Goal: Transaction & Acquisition: Register for event/course

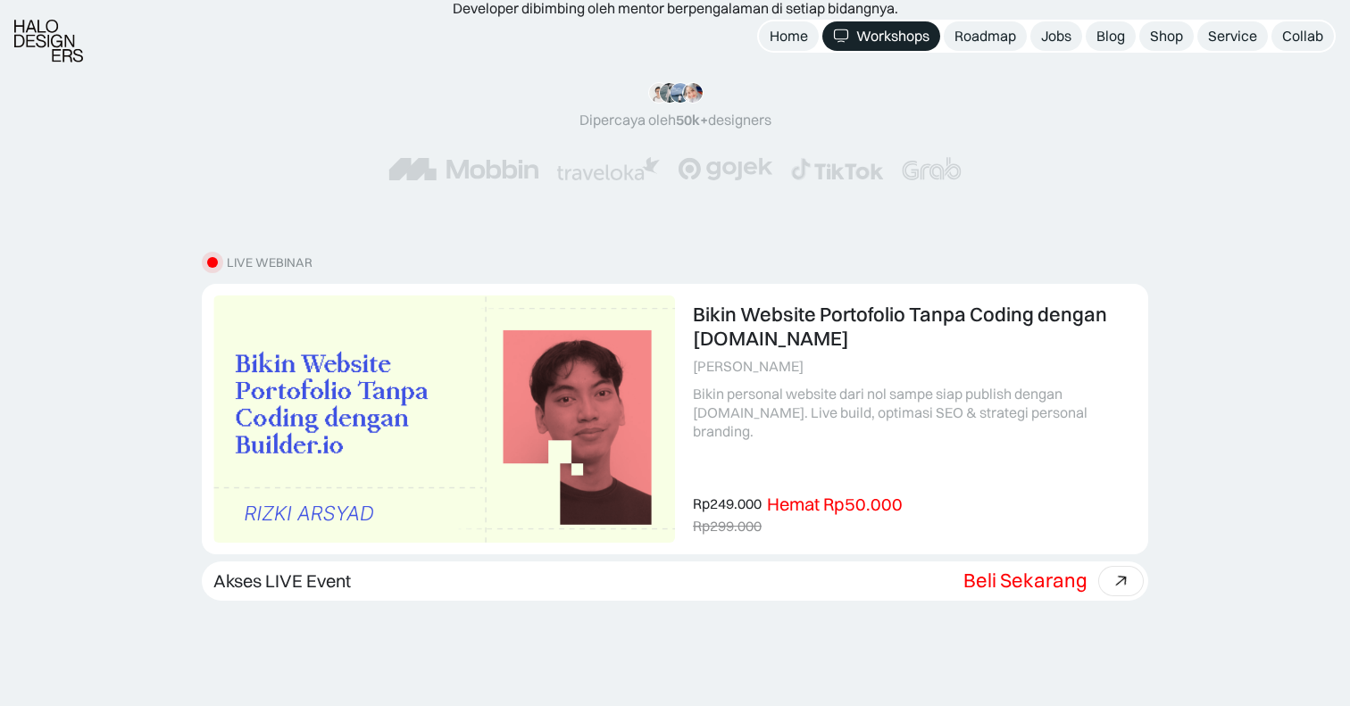
scroll to position [228, 0]
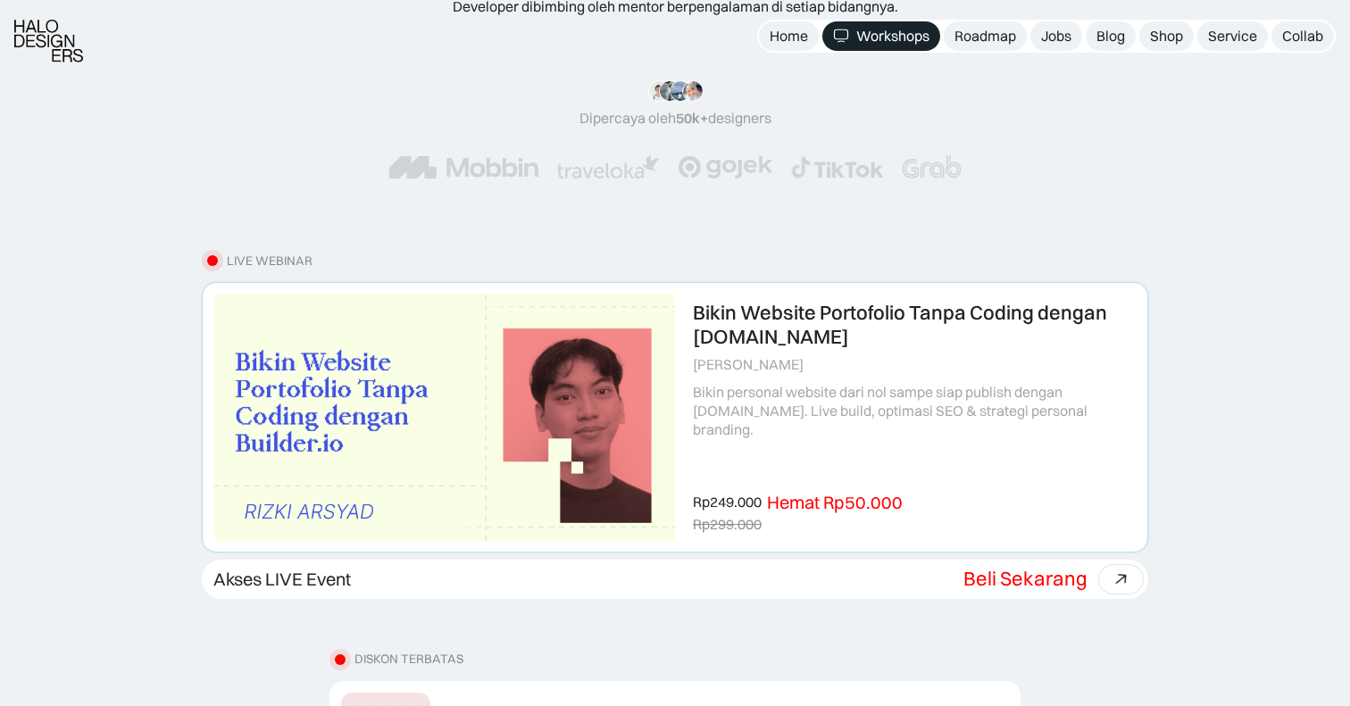
click at [540, 420] on link at bounding box center [675, 417] width 945 height 268
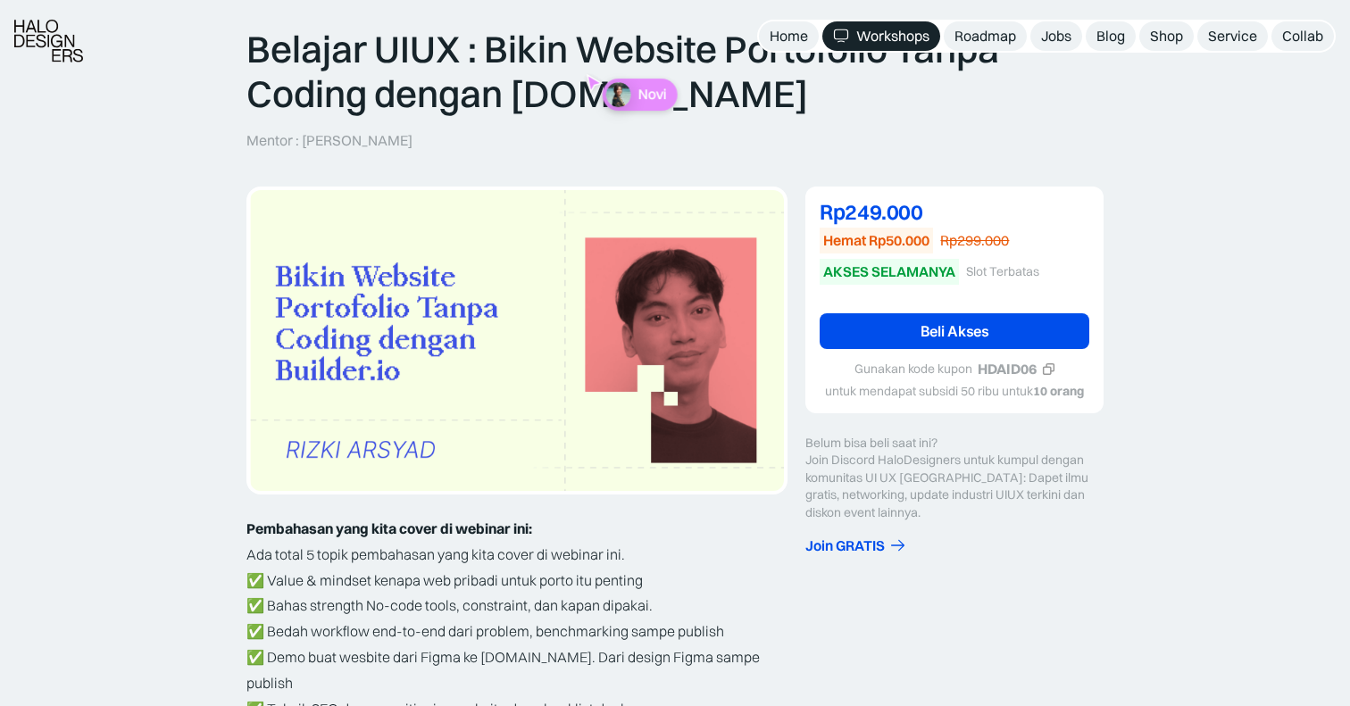
scroll to position [131, 0]
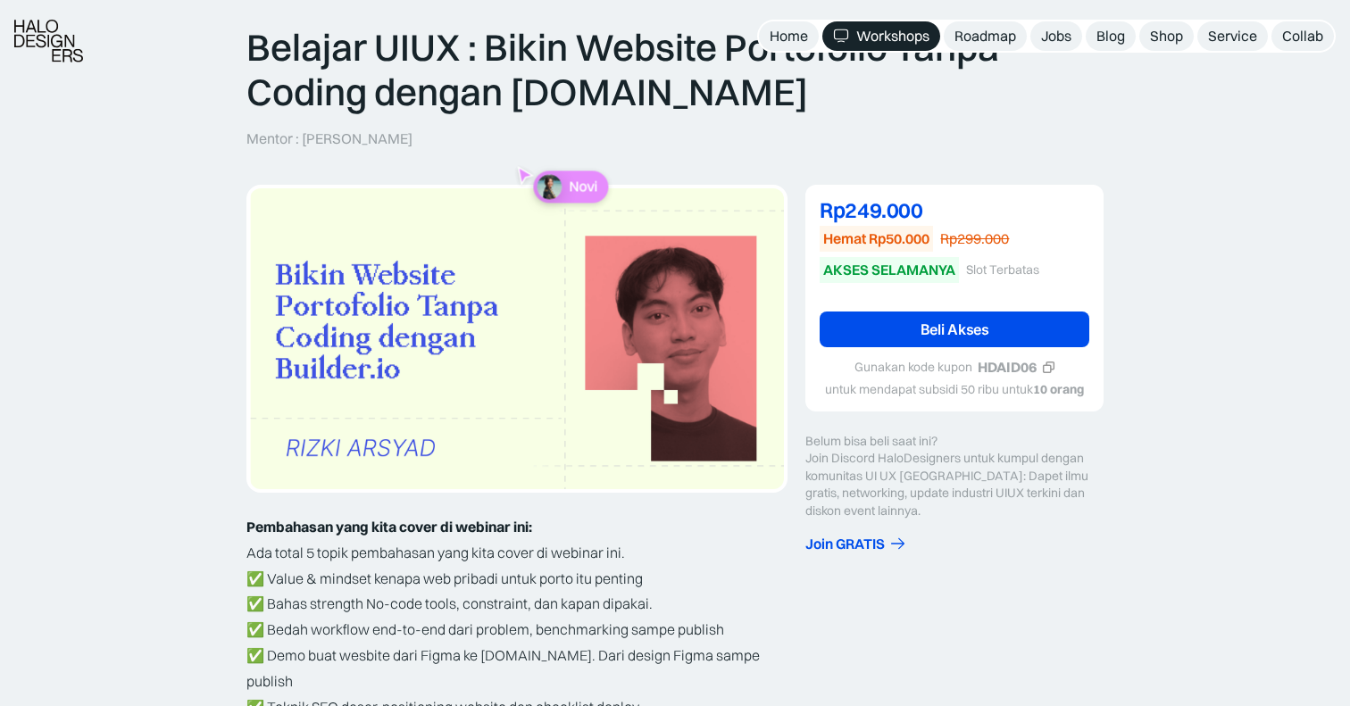
click at [1050, 361] on icon at bounding box center [1048, 367] width 13 height 13
click at [998, 326] on link "Beli Akses" at bounding box center [955, 330] width 270 height 36
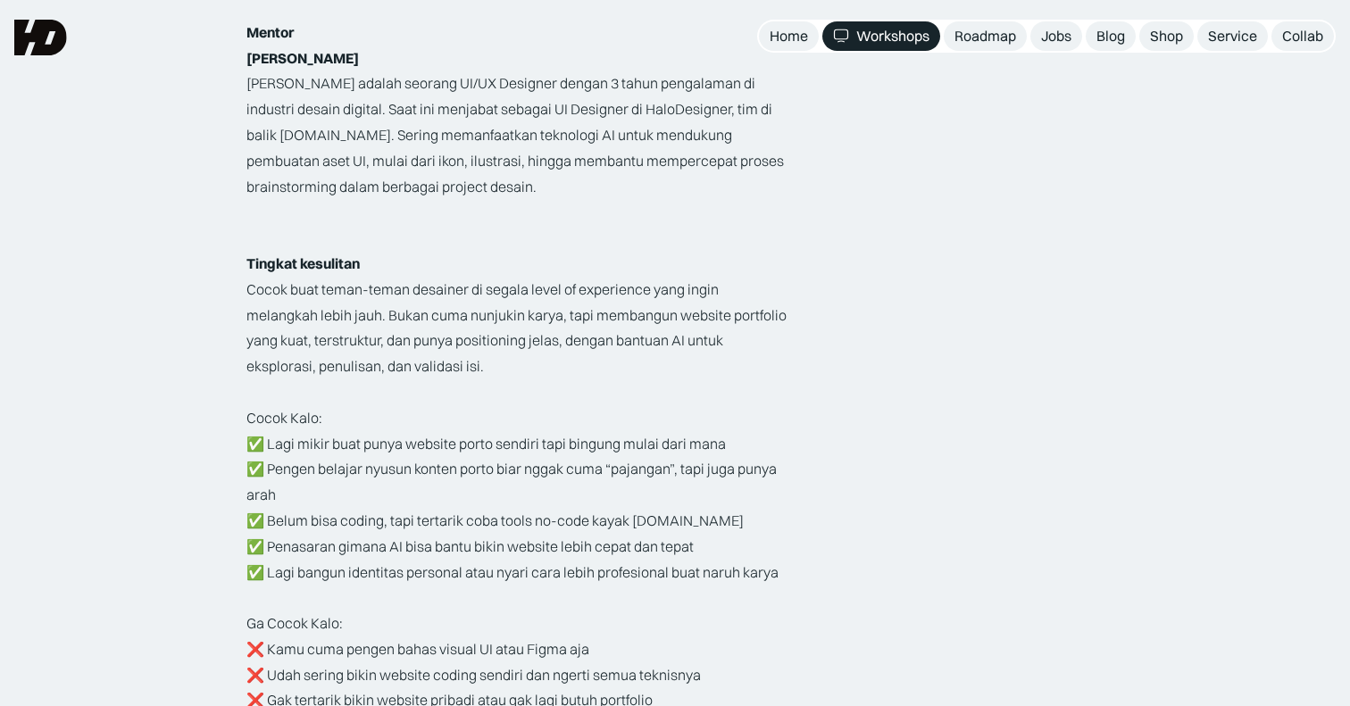
scroll to position [920, 0]
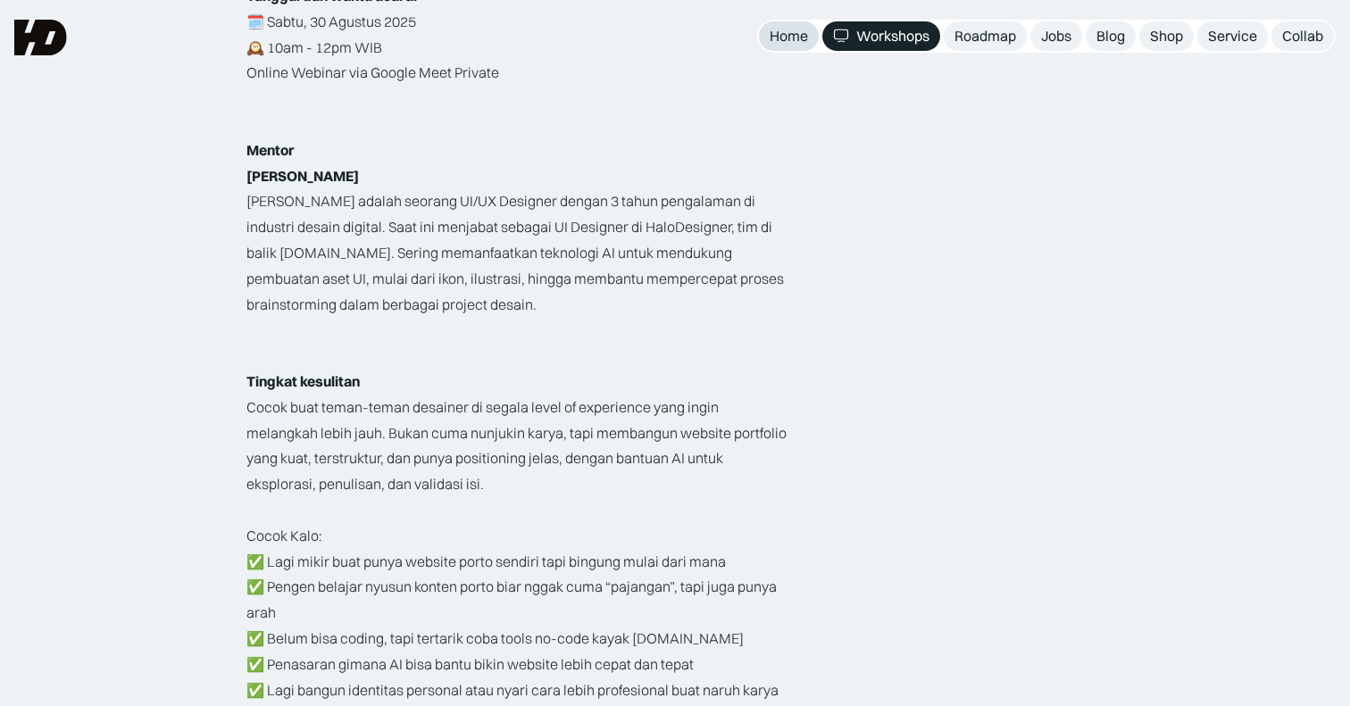
click at [783, 41] on div "Home" at bounding box center [789, 36] width 38 height 19
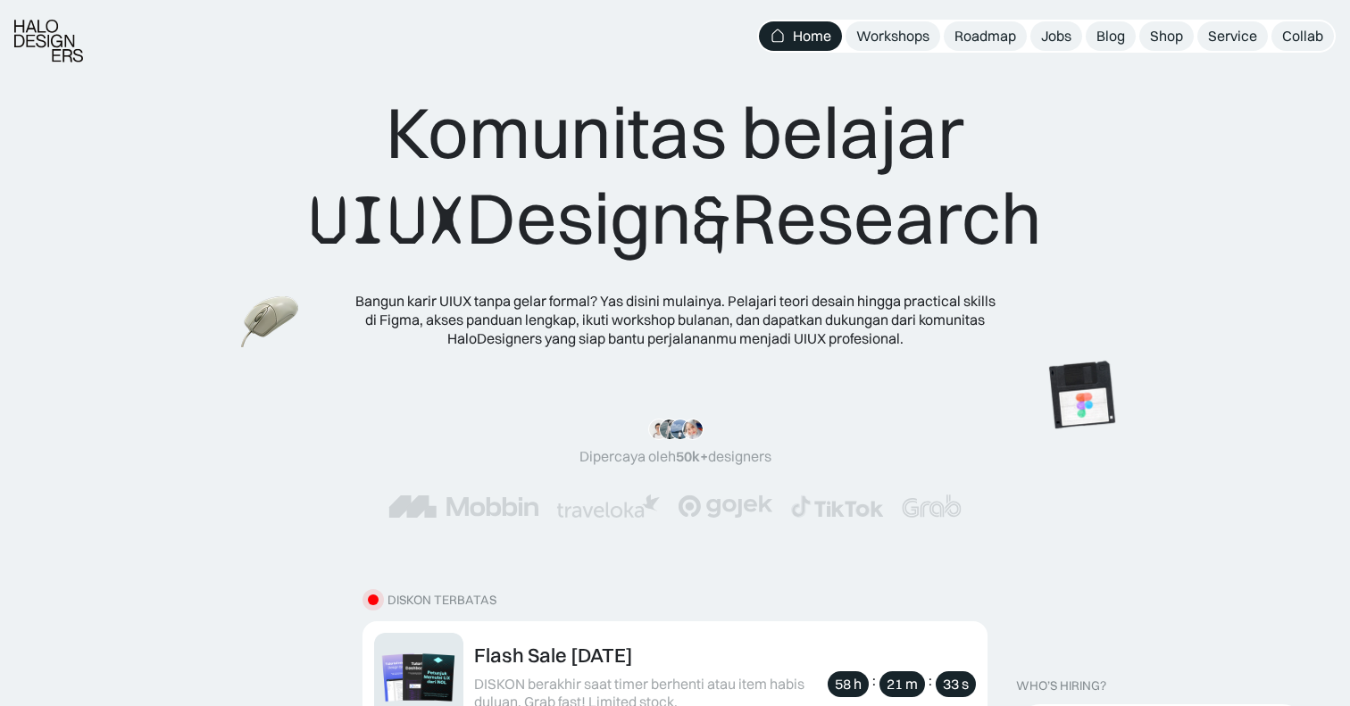
scroll to position [217, 0]
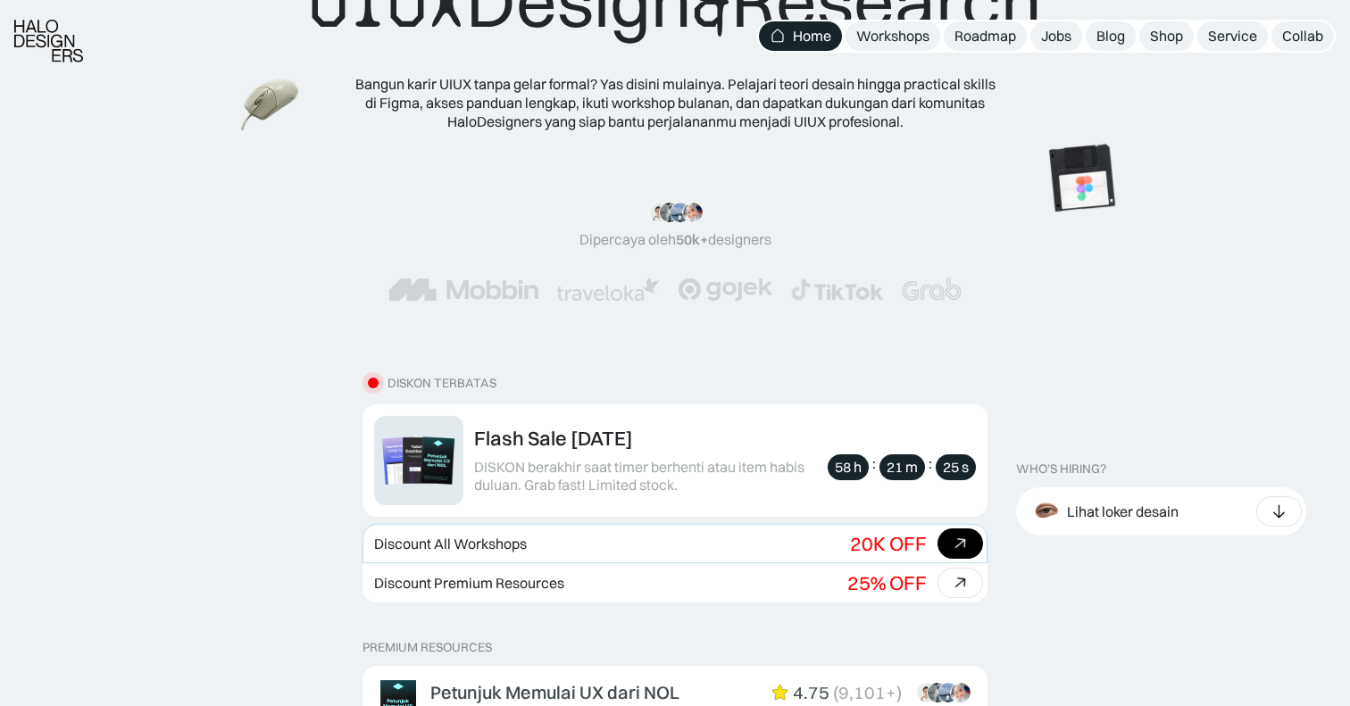
click at [962, 544] on icon at bounding box center [961, 544] width 26 height 26
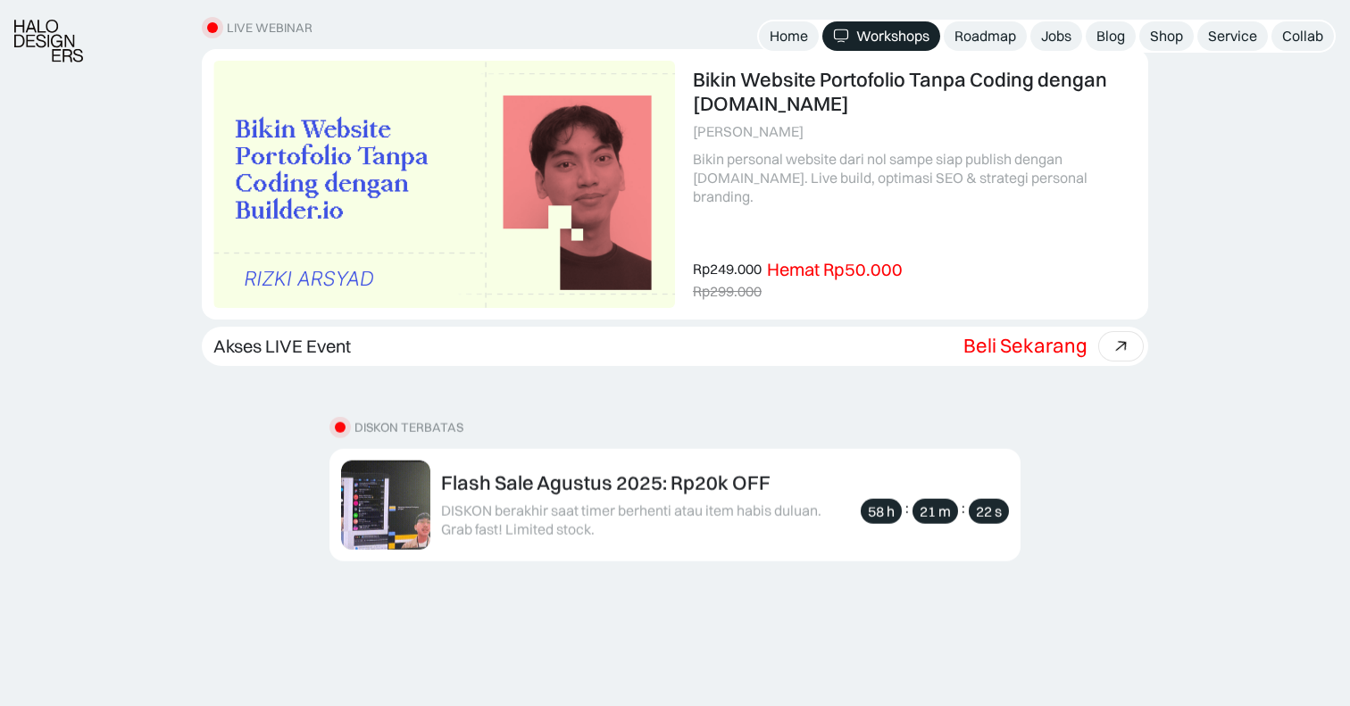
scroll to position [525, 0]
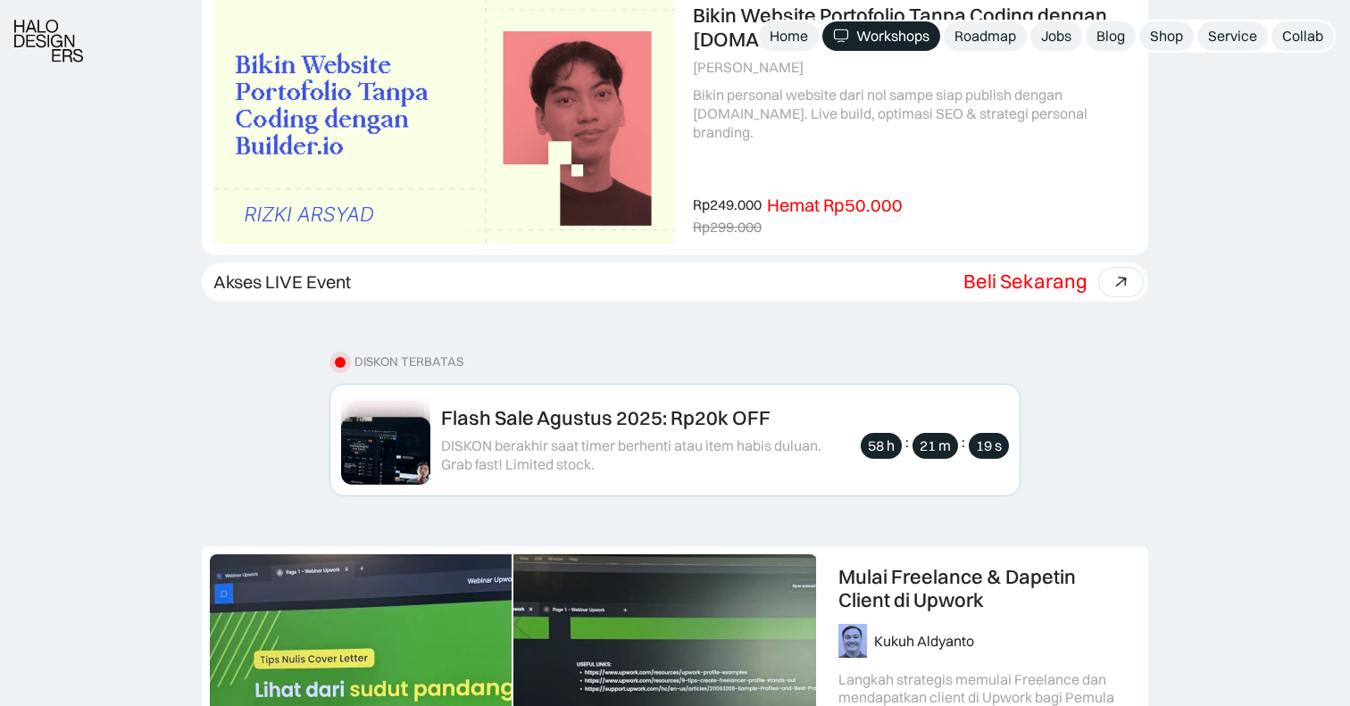
click at [761, 455] on div "DISKON berakhir saat timer berhenti atau item habis duluan. Grab fast! Limited …" at bounding box center [646, 456] width 411 height 38
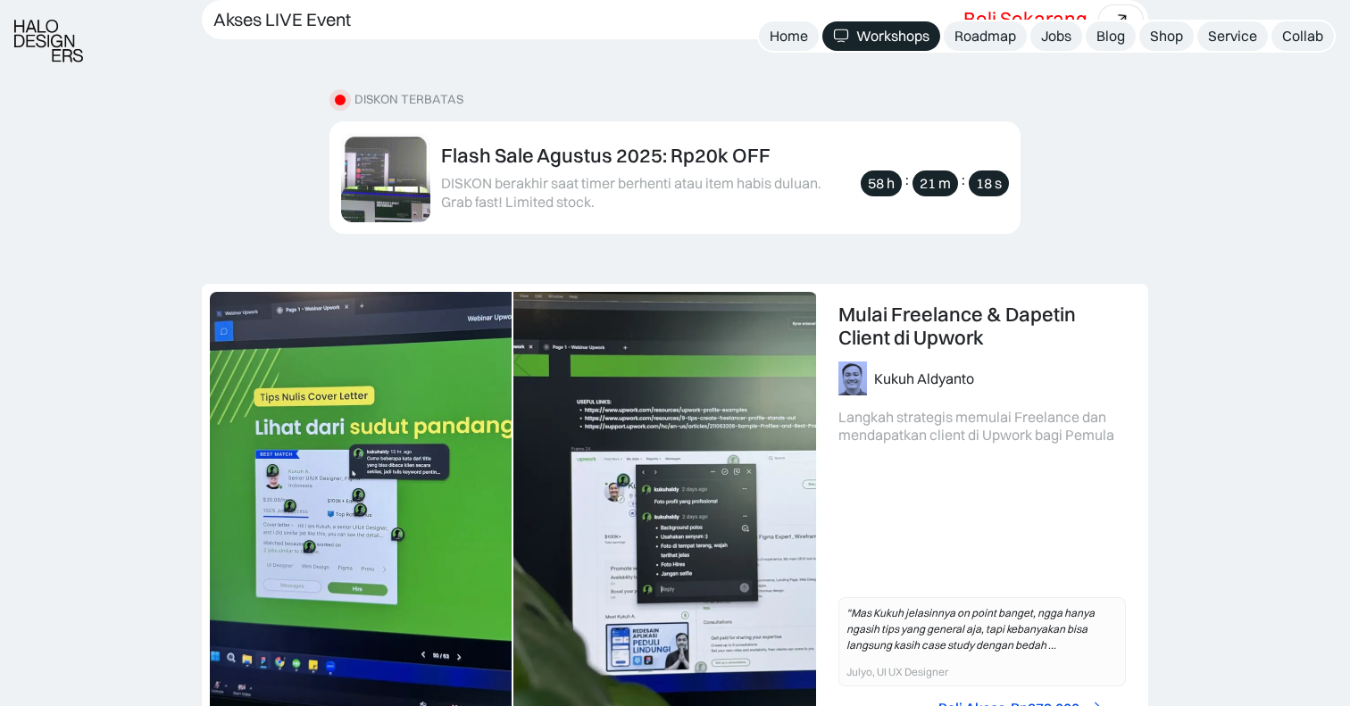
click at [1257, 458] on div "UX Research 101: Membuat Research Blueprint Karina Resista Yunidwi Belajar meng…" at bounding box center [675, 573] width 1350 height 579
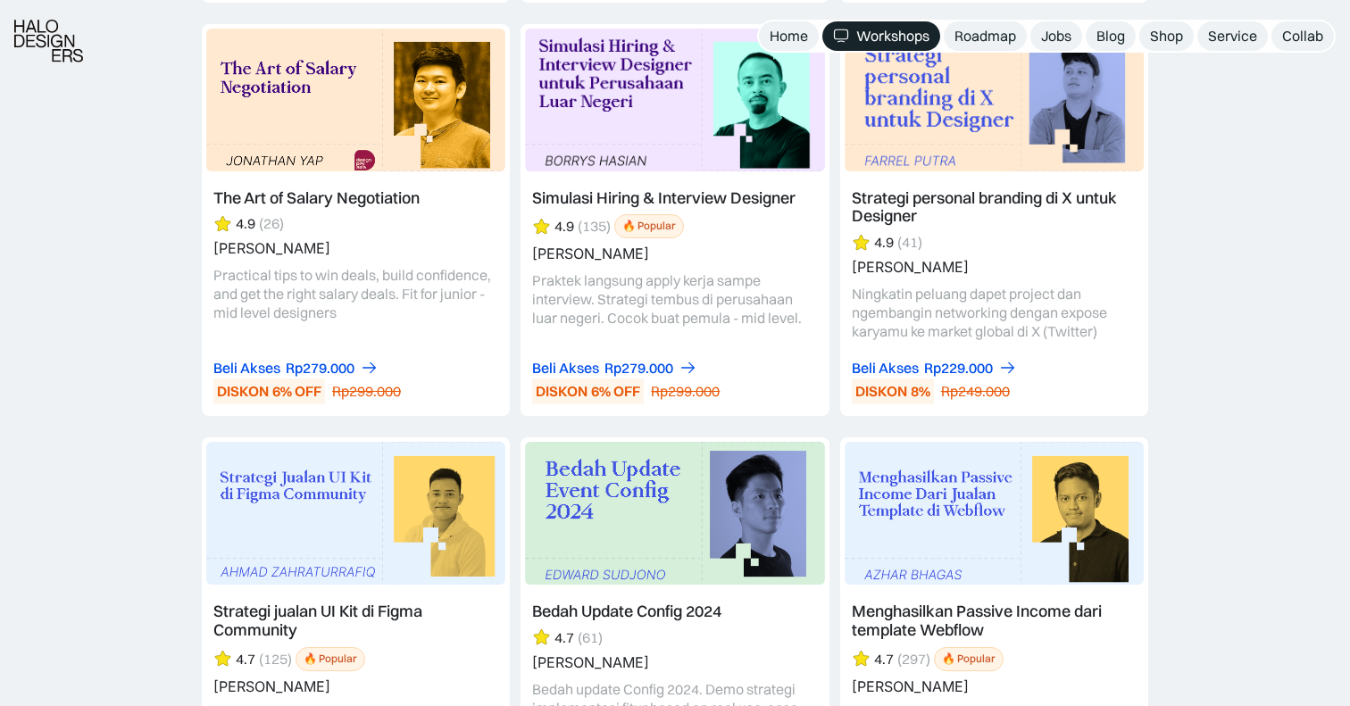
scroll to position [4696, 0]
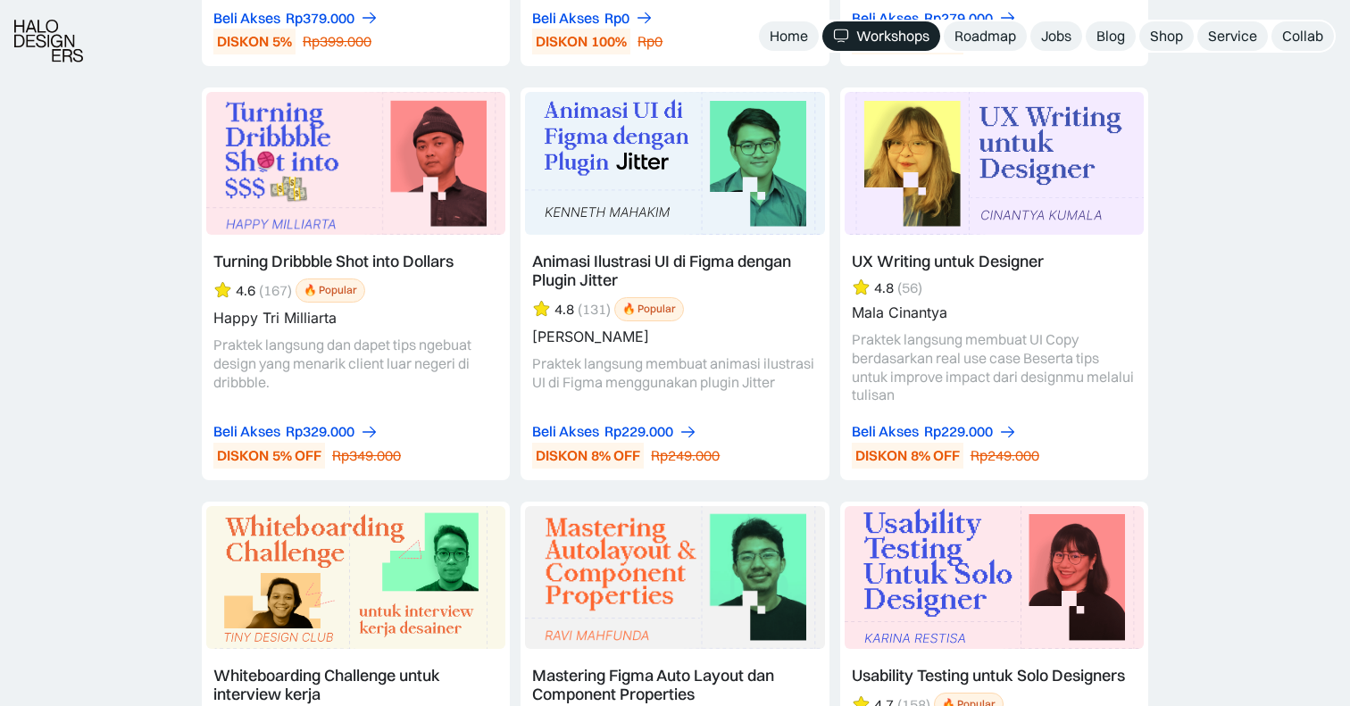
scroll to position [7114, 0]
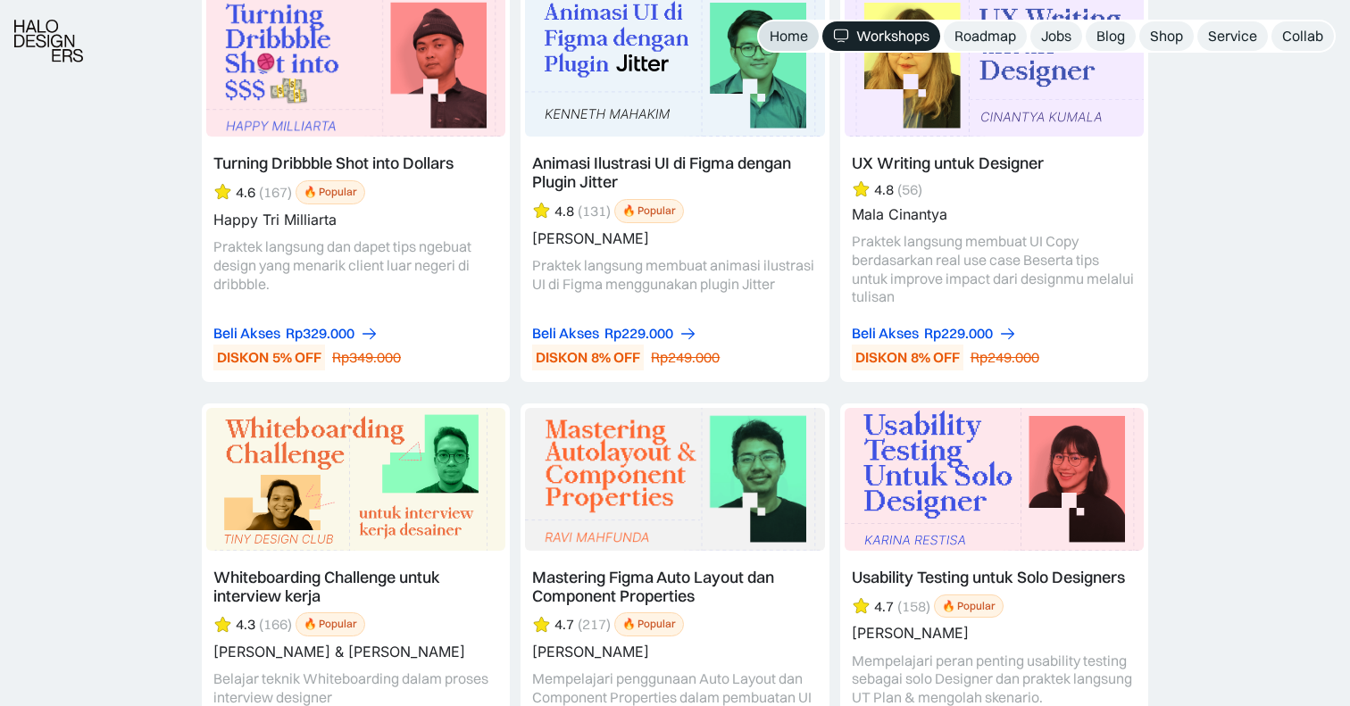
click at [787, 26] on link "Home" at bounding box center [789, 35] width 60 height 29
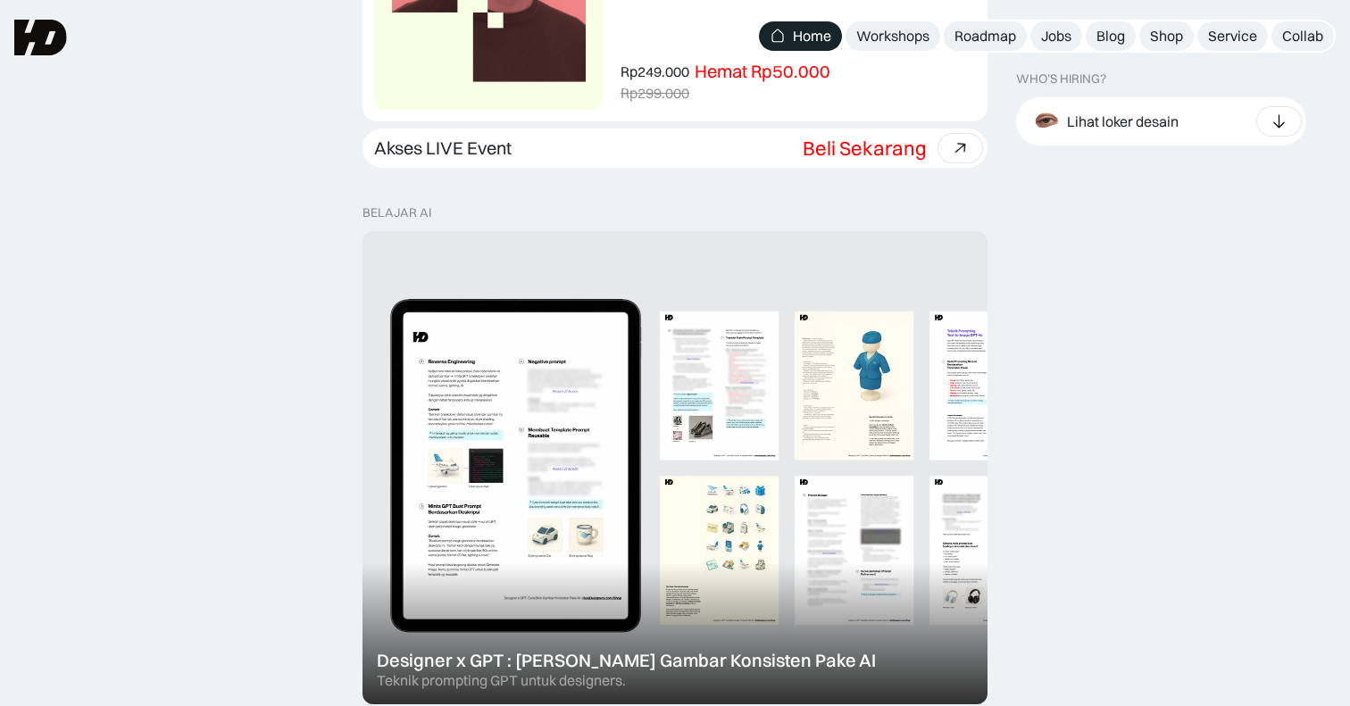
scroll to position [1390, 0]
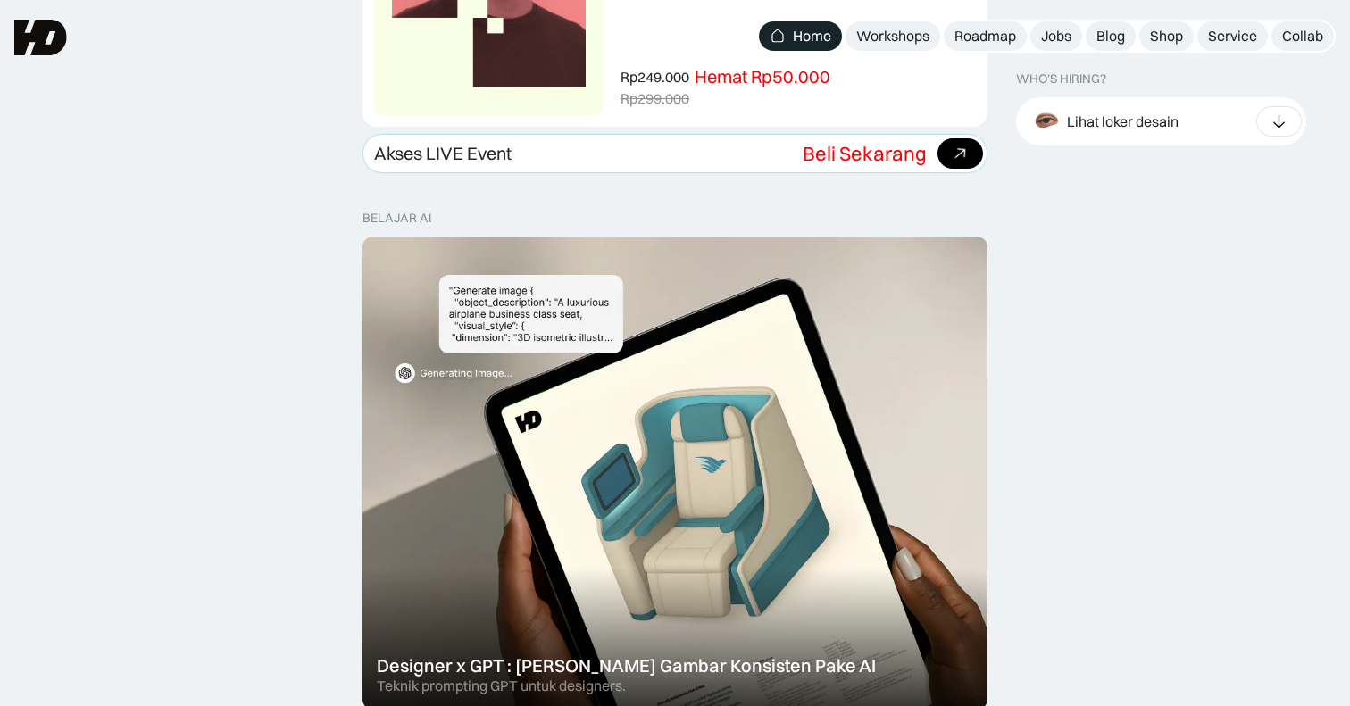
click at [951, 140] on div "Beli paket" at bounding box center [961, 153] width 46 height 30
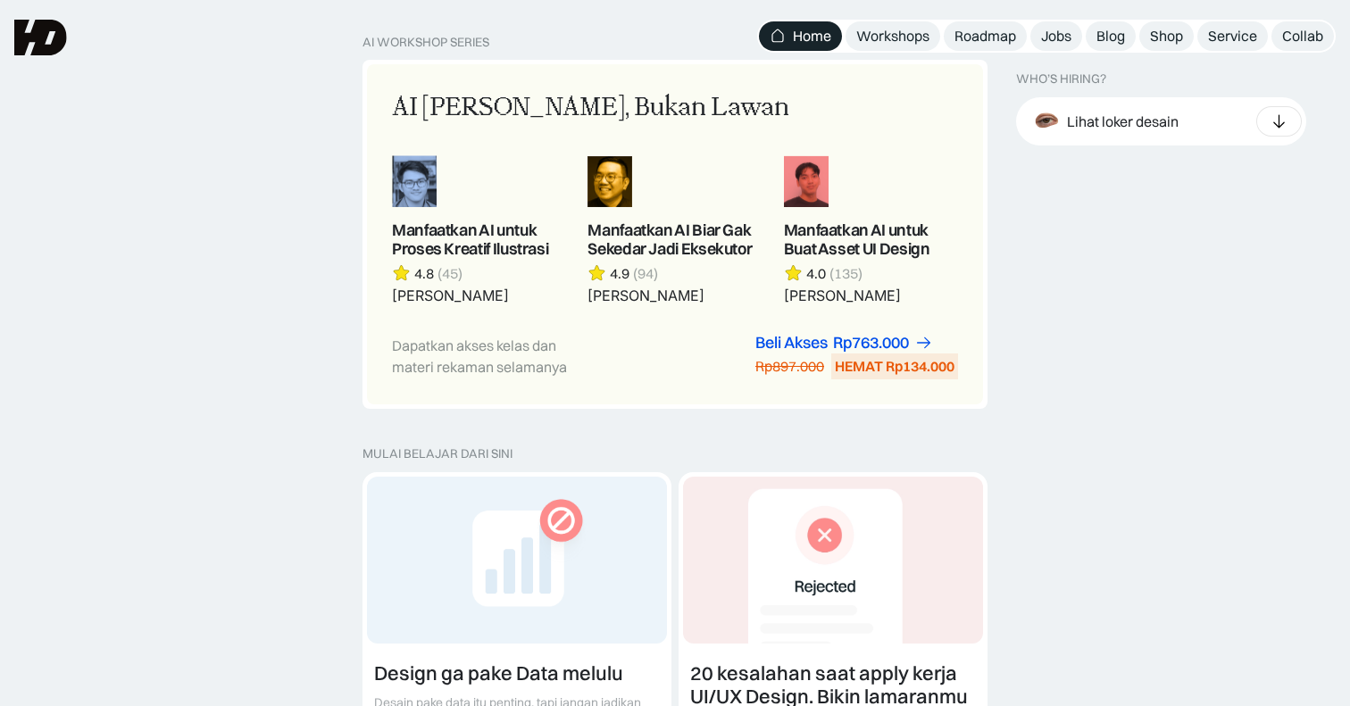
scroll to position [2585, 0]
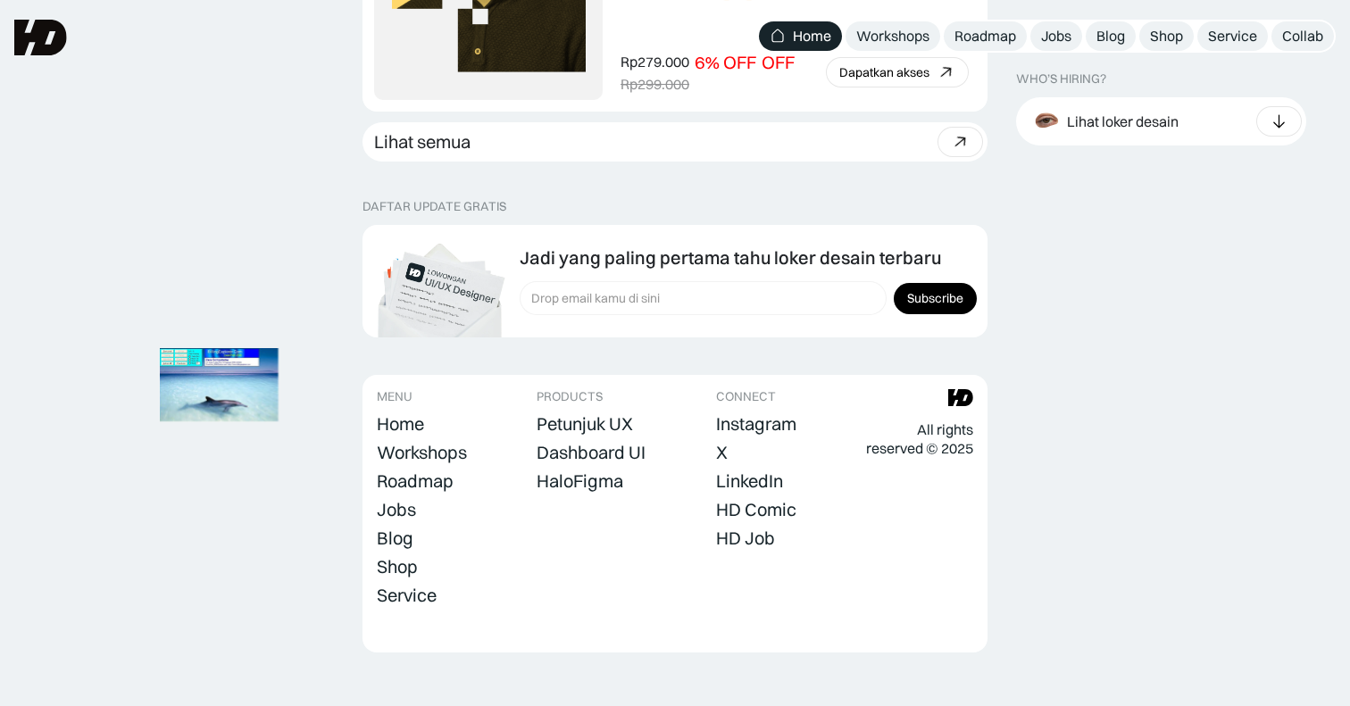
scroll to position [5766, 0]
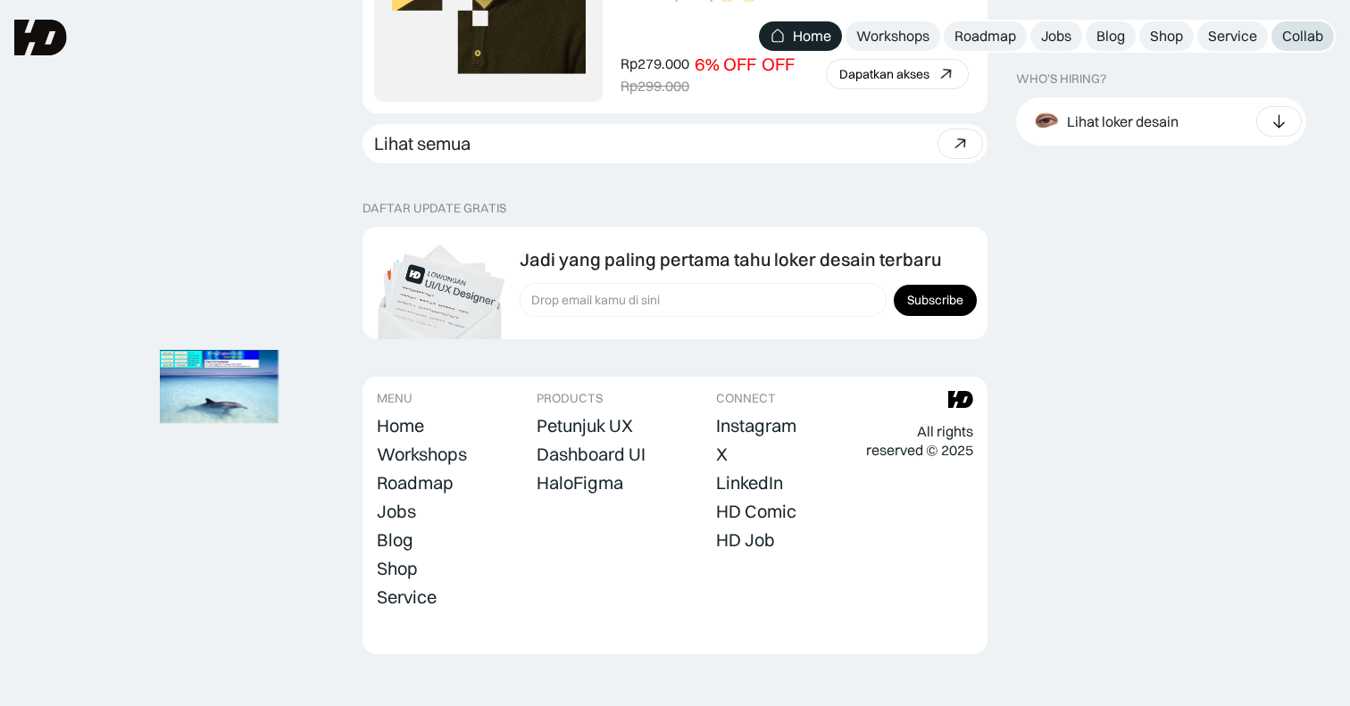
click at [1323, 35] on div "Collab" at bounding box center [1302, 36] width 41 height 19
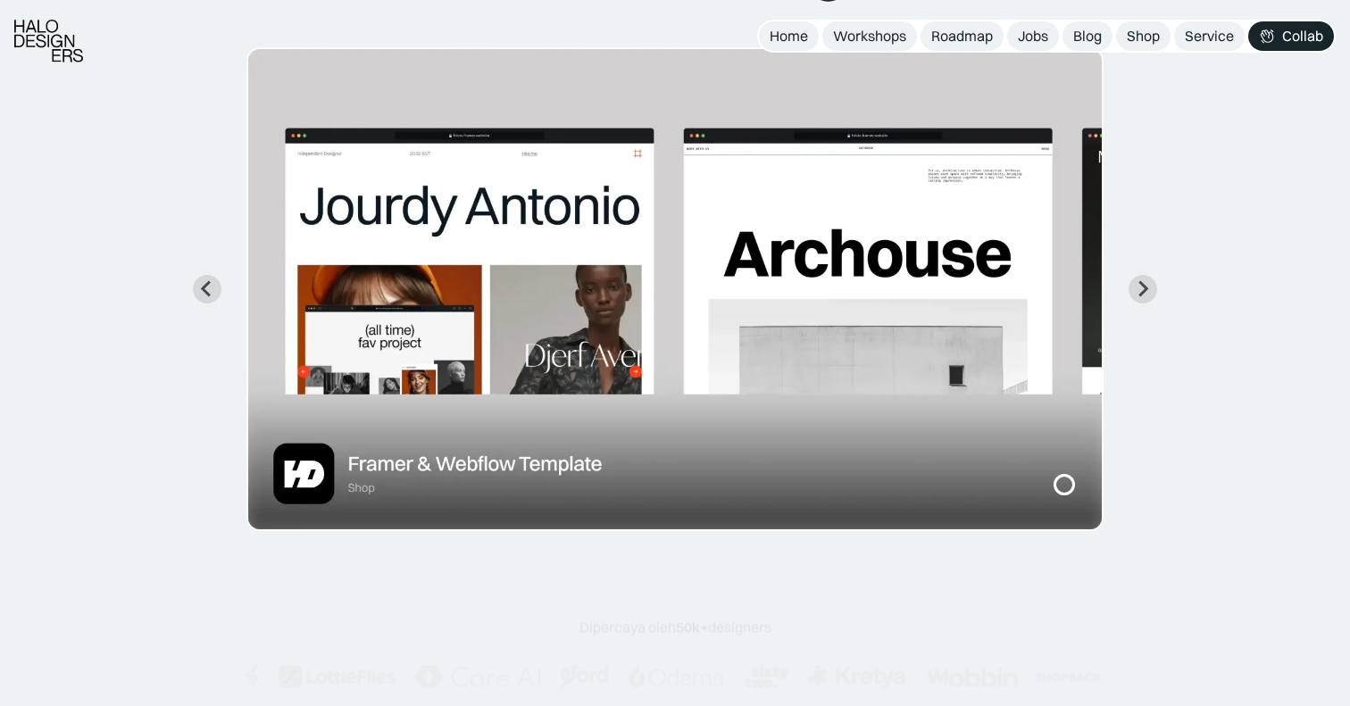
scroll to position [274, 0]
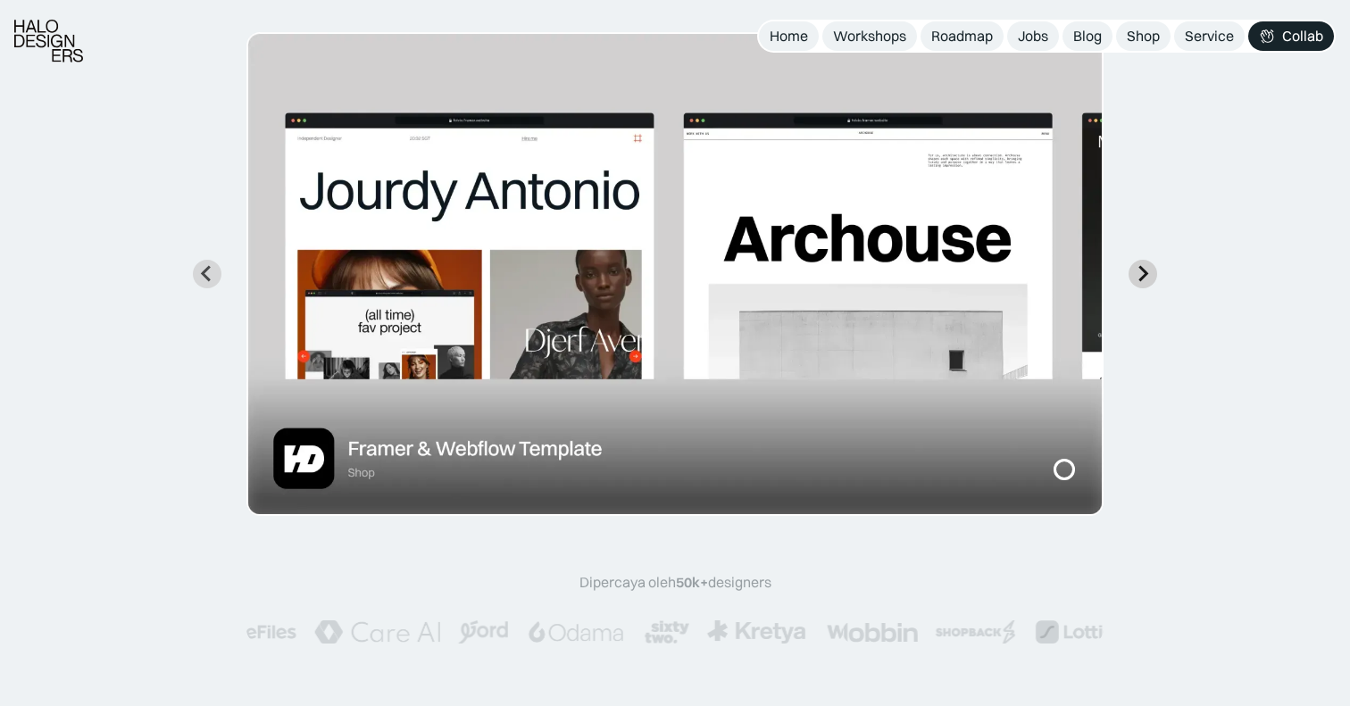
click at [1148, 262] on button "Next slide" at bounding box center [1143, 274] width 29 height 29
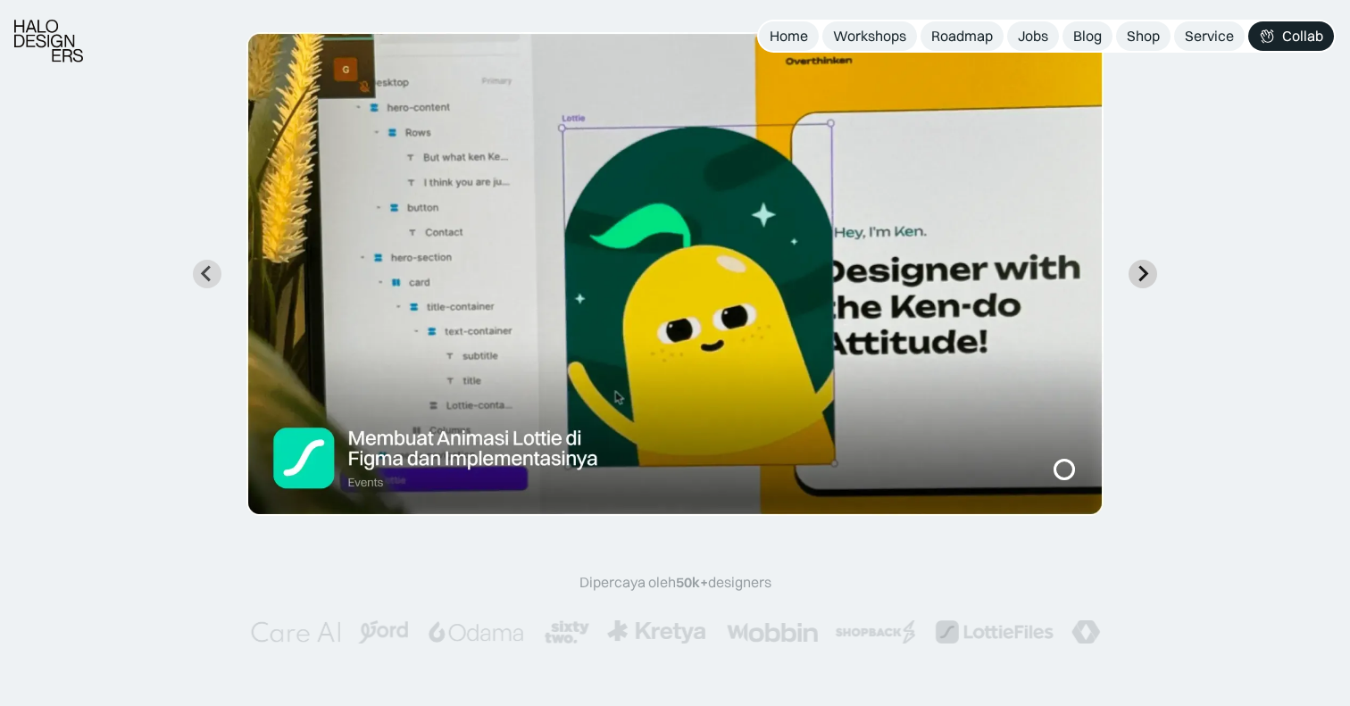
click at [1148, 262] on button "Next slide" at bounding box center [1143, 274] width 29 height 29
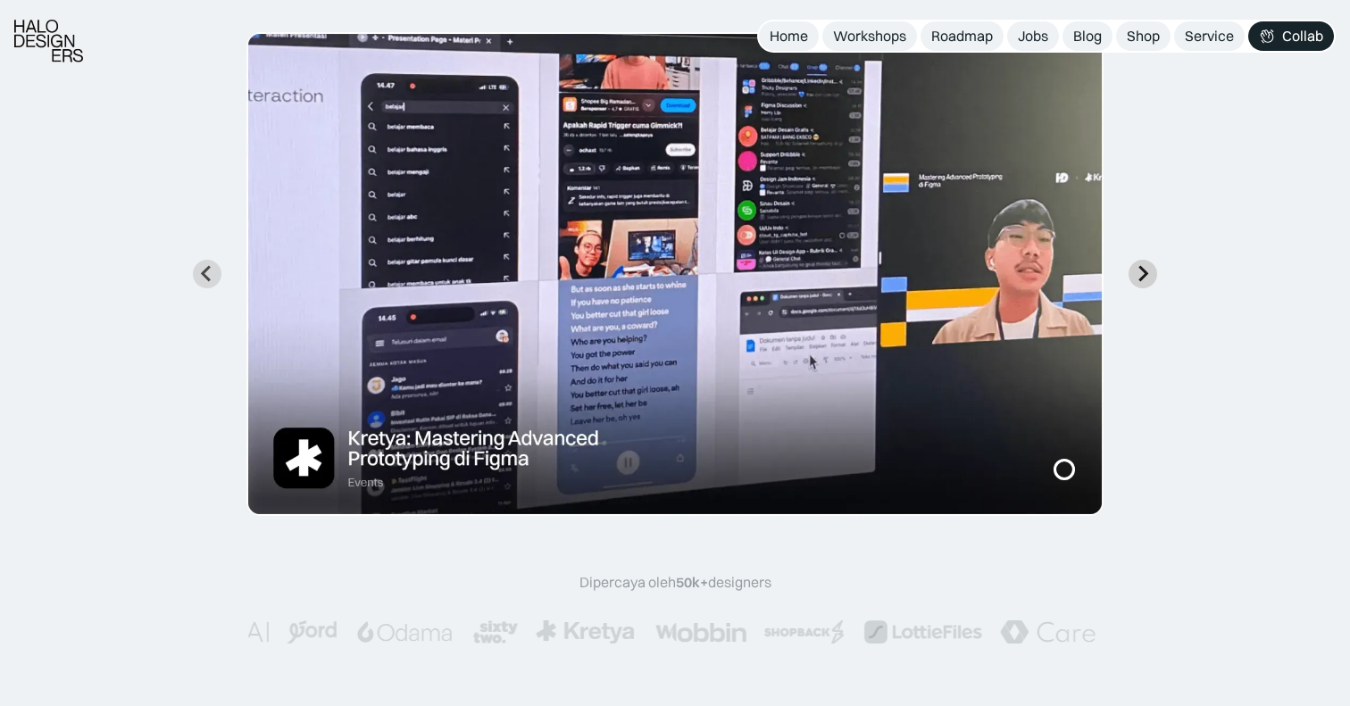
click at [1148, 262] on button "Next slide" at bounding box center [1143, 274] width 29 height 29
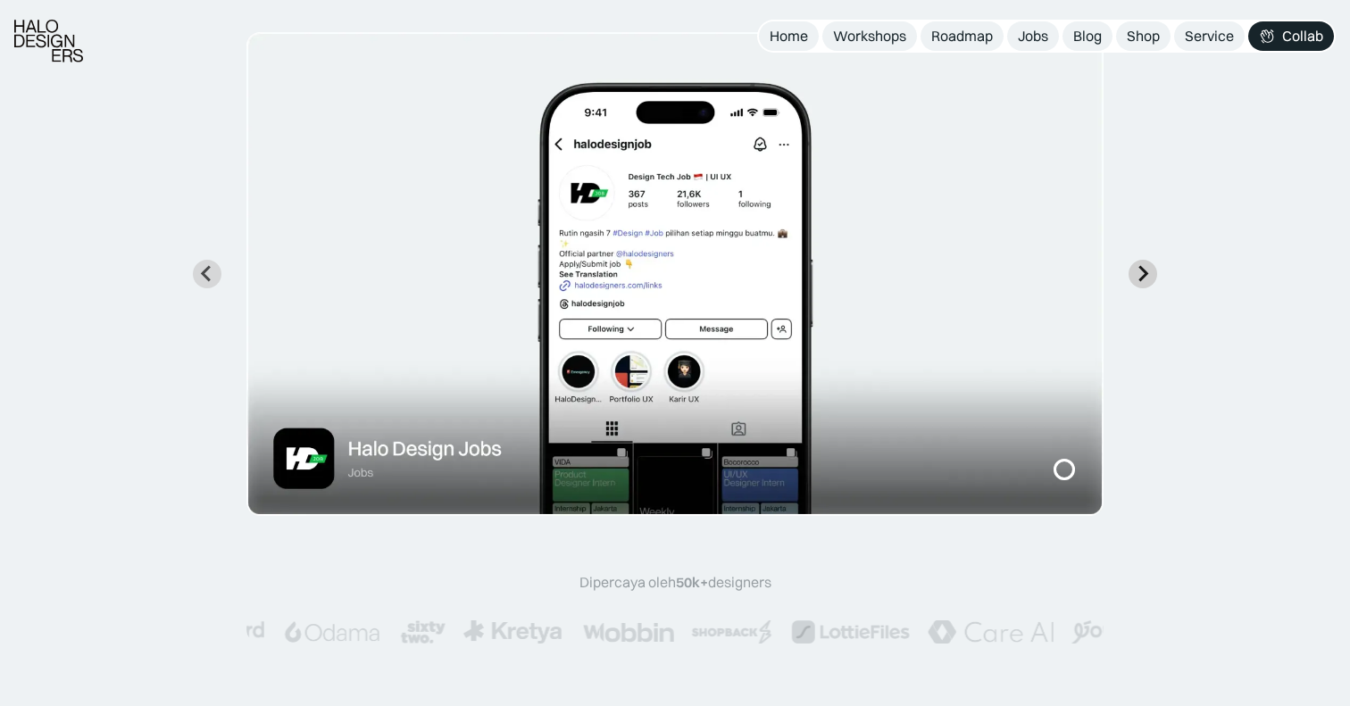
click at [1148, 262] on button "Next slide" at bounding box center [1143, 274] width 29 height 29
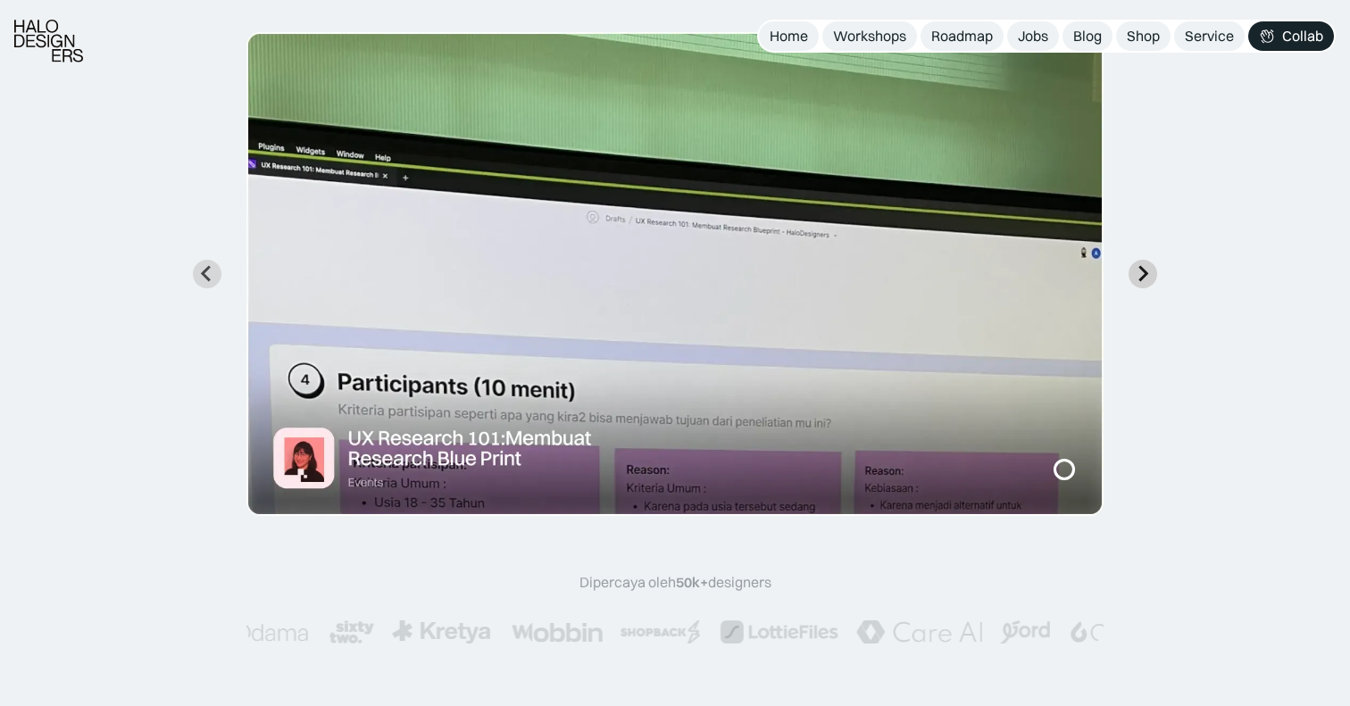
click at [1148, 262] on button "Next slide" at bounding box center [1143, 274] width 29 height 29
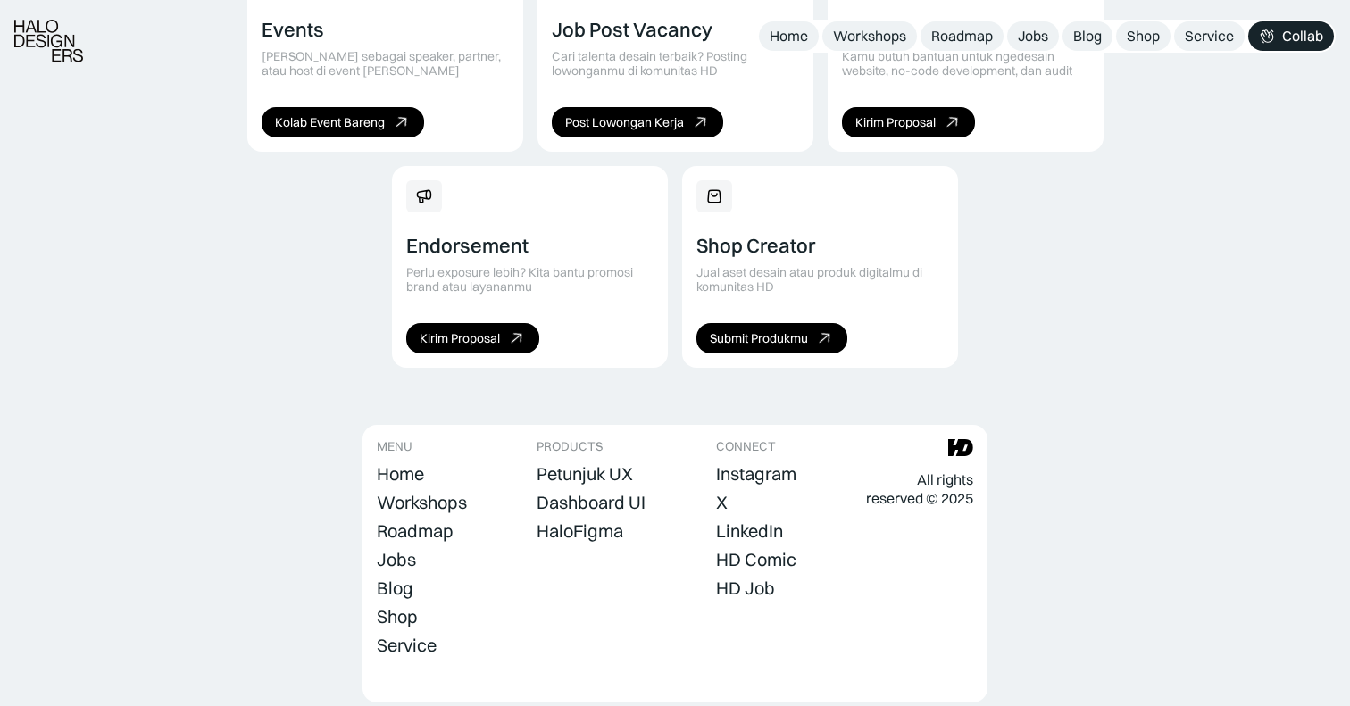
scroll to position [1315, 0]
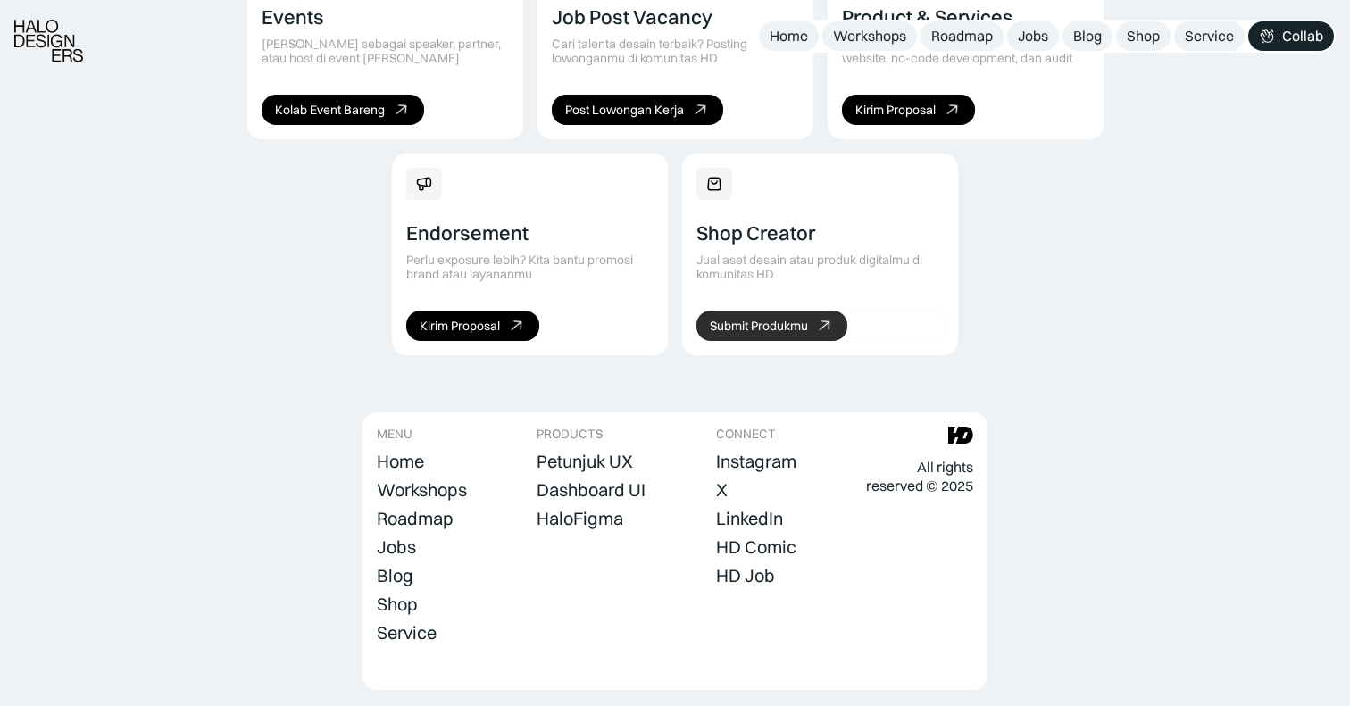
click at [769, 319] on div "Submit Produkmu" at bounding box center [759, 326] width 98 height 15
click at [592, 578] on footer "MENU Home Workshops Roadmap Jobs Blog Shop Service Collab PRODUCTS Petunjuk UX …" at bounding box center [675, 552] width 625 height 278
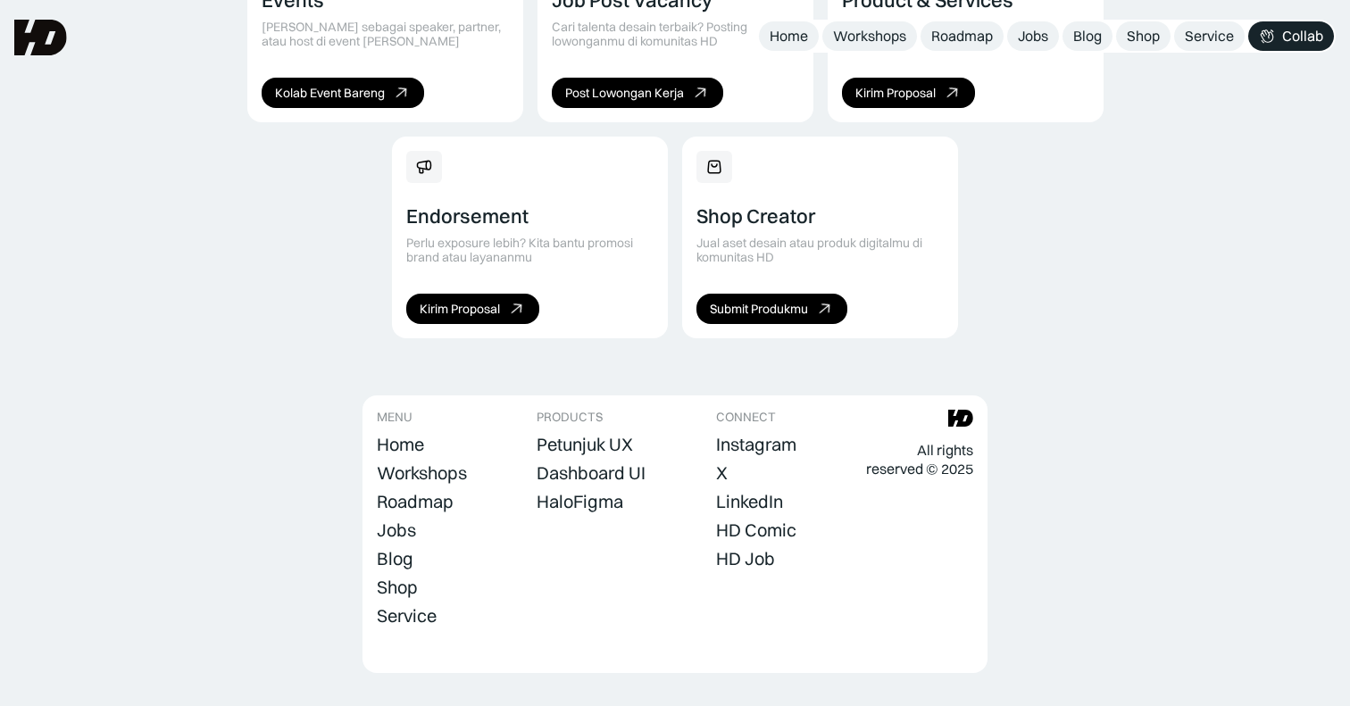
scroll to position [1332, 0]
